Goal: Use online tool/utility: Utilize a website feature to perform a specific function

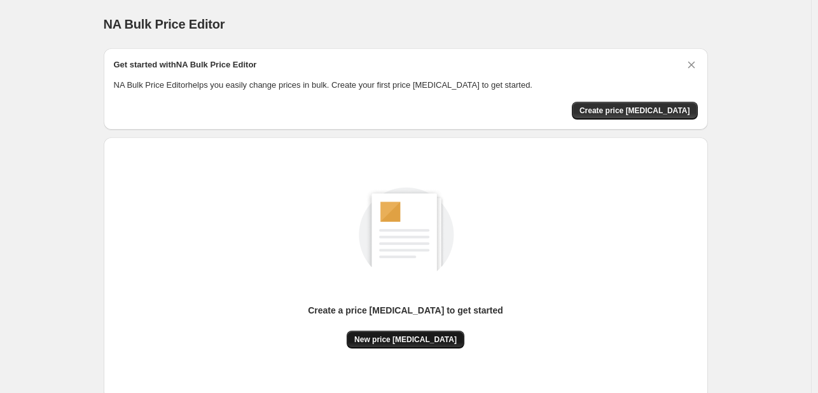
click at [389, 335] on span "New price change job" at bounding box center [405, 340] width 102 height 10
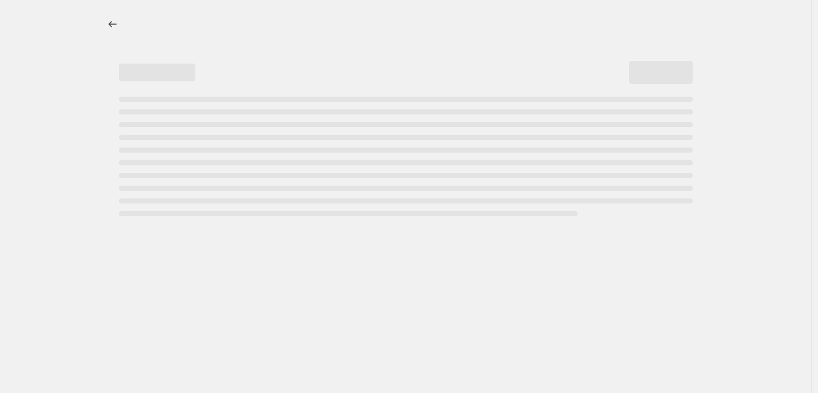
select select "percentage"
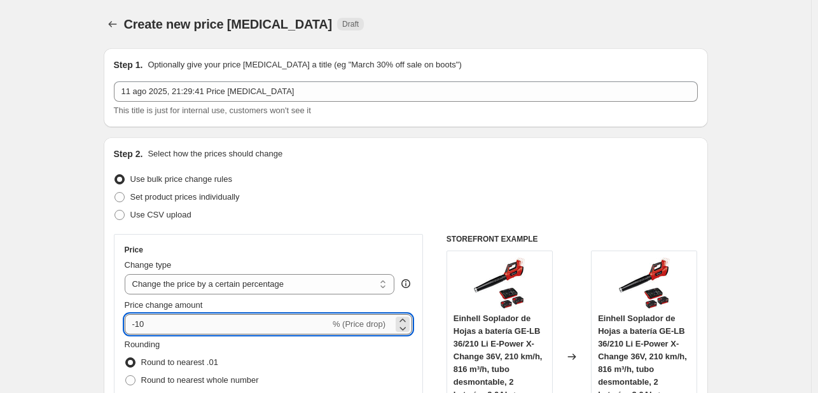
click at [221, 326] on input "-10" at bounding box center [228, 324] width 206 height 20
type input "-1"
type input "-15"
drag, startPoint x: 230, startPoint y: 321, endPoint x: 116, endPoint y: 230, distance: 145.7
click at [116, 230] on div "Step 2. Select how the prices should change Use bulk price change rules Set pro…" at bounding box center [406, 360] width 605 height 447
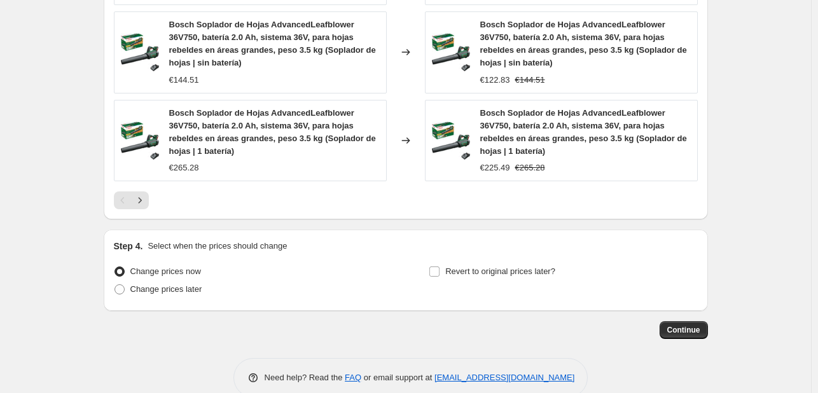
scroll to position [1013, 0]
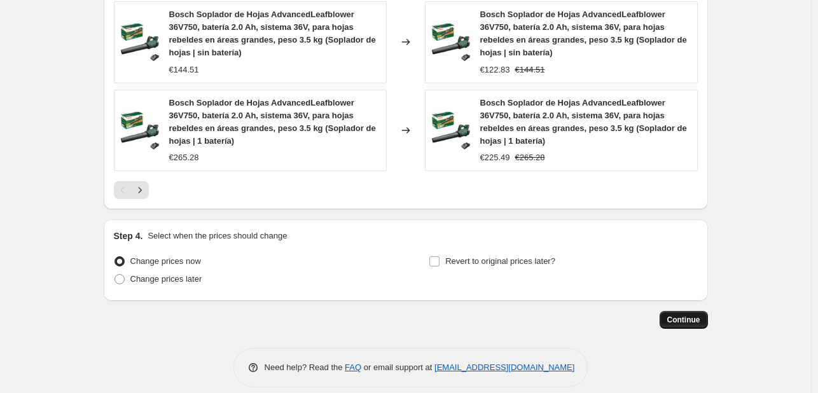
click at [671, 315] on span "Continue" at bounding box center [684, 320] width 33 height 10
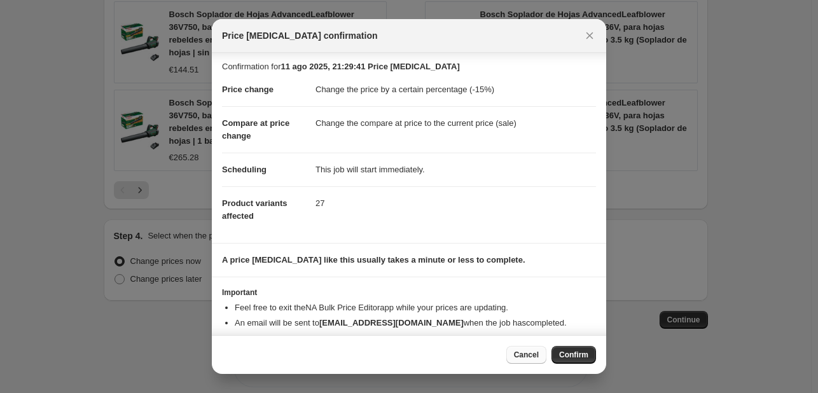
scroll to position [0, 0]
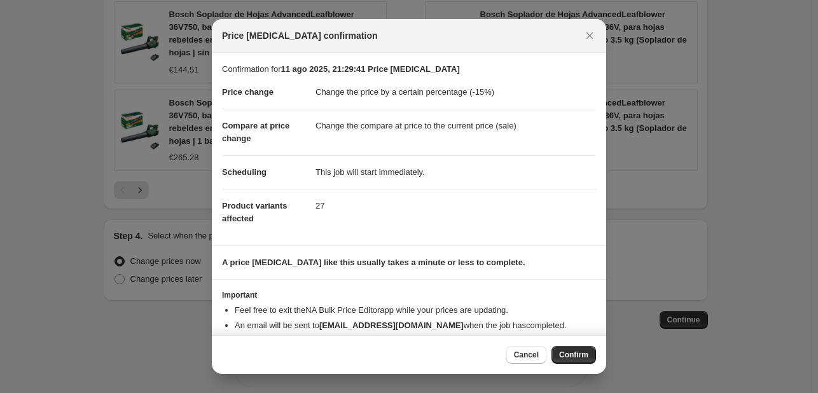
click at [561, 348] on button "Confirm" at bounding box center [574, 355] width 45 height 18
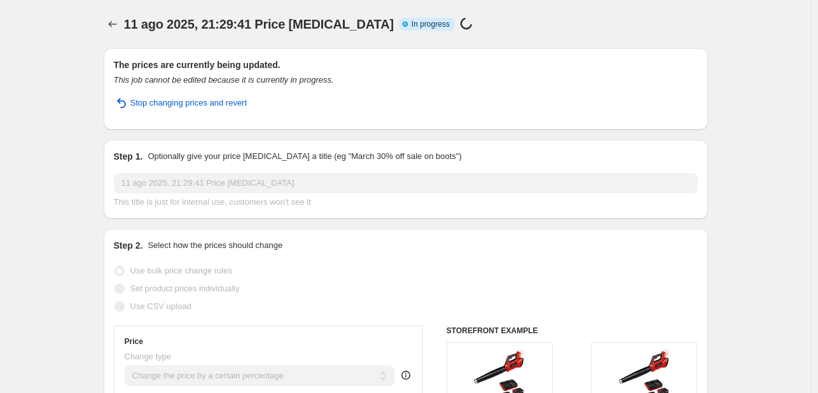
select select "percentage"
